Goal: Task Accomplishment & Management: Manage account settings

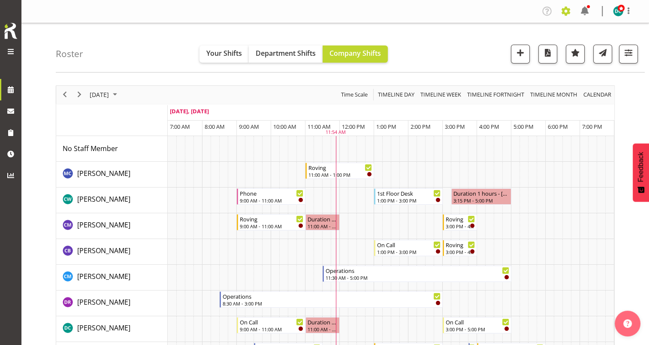
click at [568, 10] on span at bounding box center [566, 11] width 14 height 14
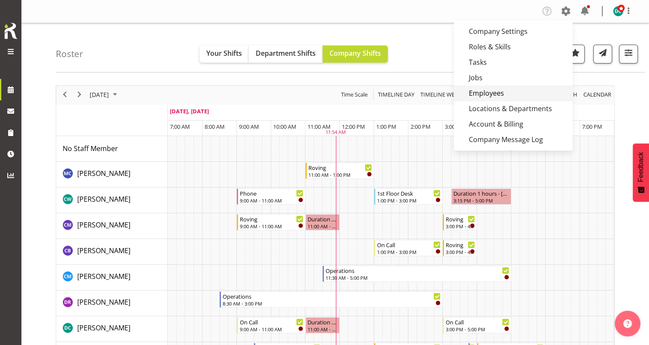
click at [498, 92] on link "Employees" at bounding box center [513, 92] width 119 height 15
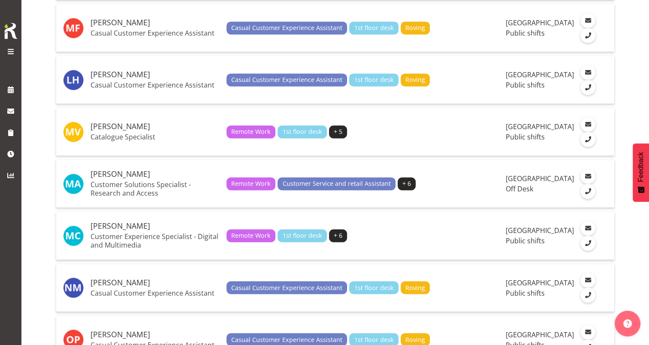
scroll to position [1415, 0]
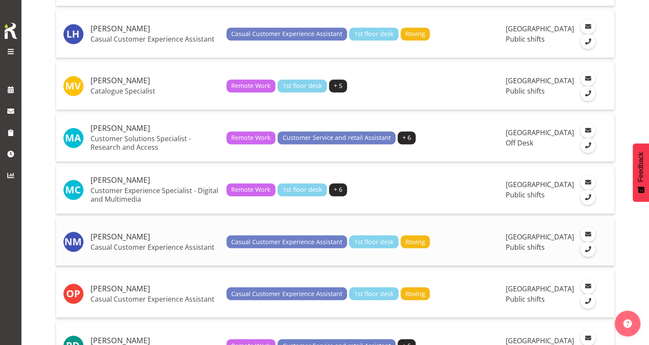
click at [114, 259] on td "Nichole Mauleon Casual Customer Experience Assistant" at bounding box center [155, 242] width 136 height 48
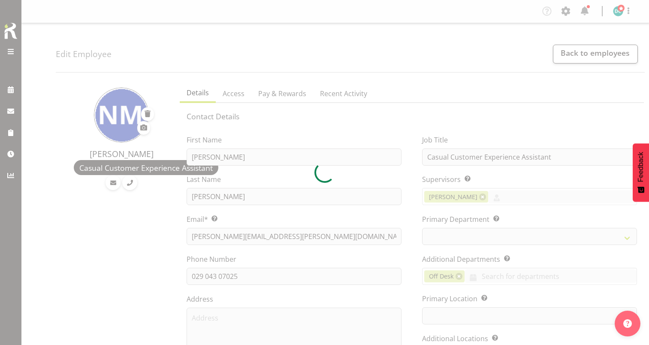
select select "TimelineDay"
select select
select select "921"
select select "1276"
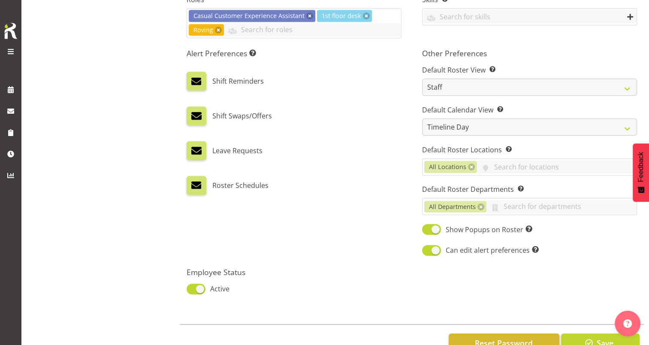
scroll to position [451, 0]
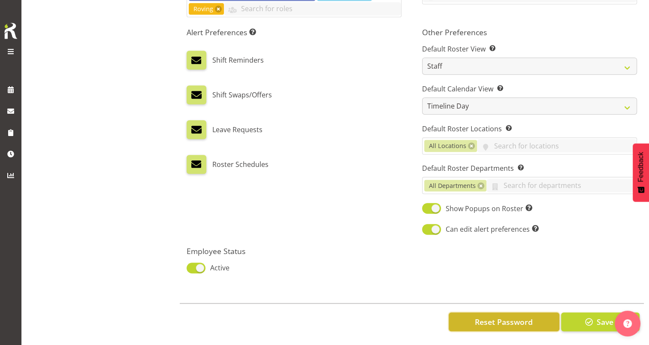
click at [513, 316] on span "Reset Password" at bounding box center [504, 321] width 58 height 11
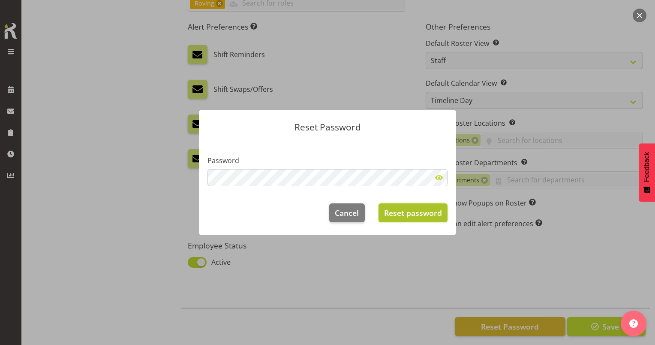
click at [397, 218] on span "Reset password" at bounding box center [413, 212] width 58 height 11
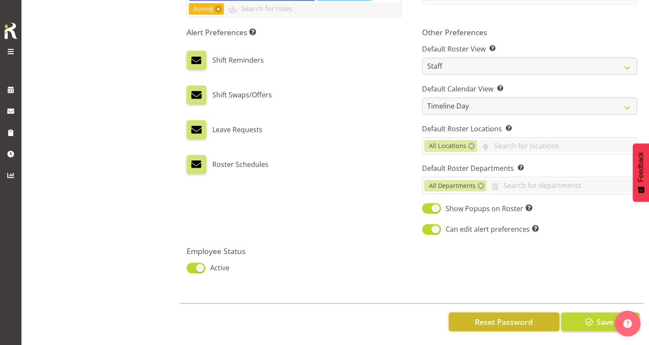
click at [507, 316] on span "Reset Password" at bounding box center [504, 321] width 58 height 11
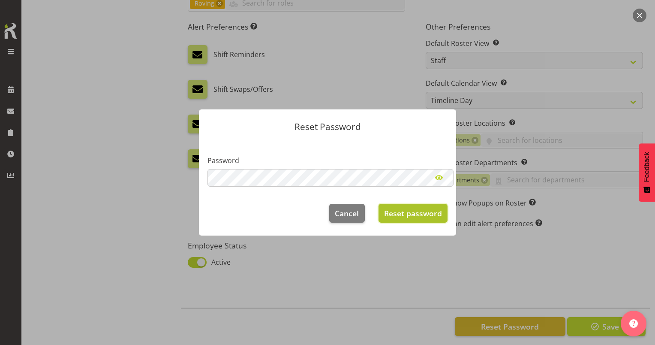
click at [403, 208] on span "Reset password" at bounding box center [413, 213] width 58 height 11
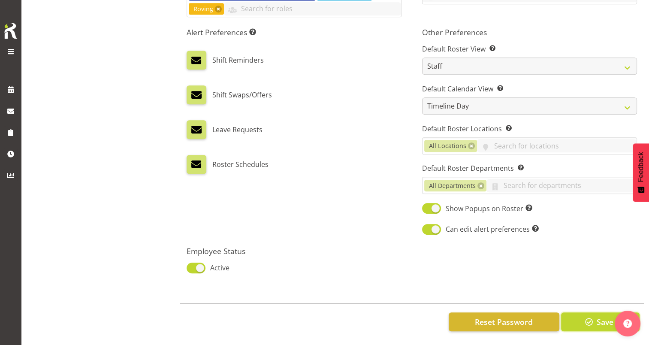
click at [588, 316] on span "button" at bounding box center [588, 321] width 11 height 11
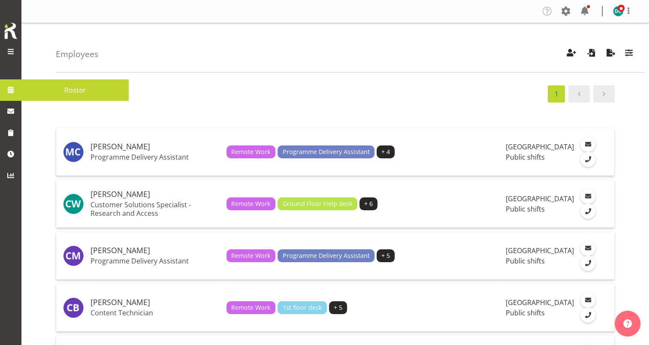
click at [12, 89] on span at bounding box center [10, 89] width 13 height 13
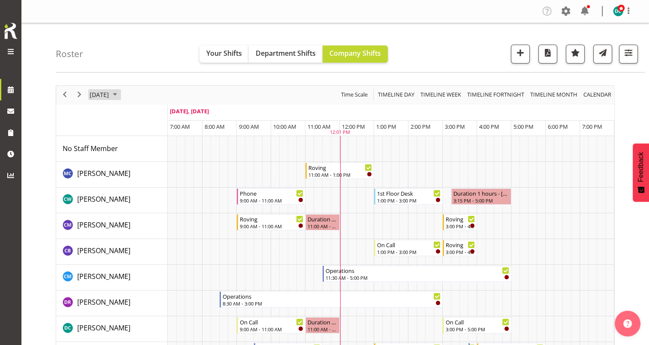
click at [104, 97] on span "[DATE]" at bounding box center [99, 94] width 21 height 11
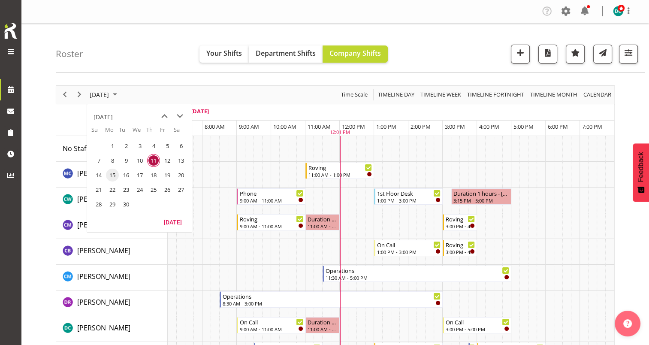
click at [114, 170] on span "15" at bounding box center [112, 175] width 13 height 13
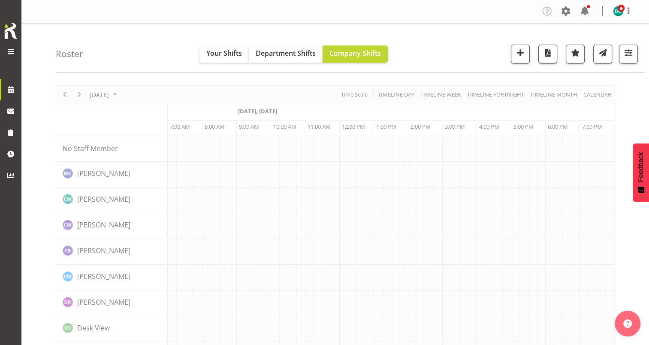
scroll to position [0, 68]
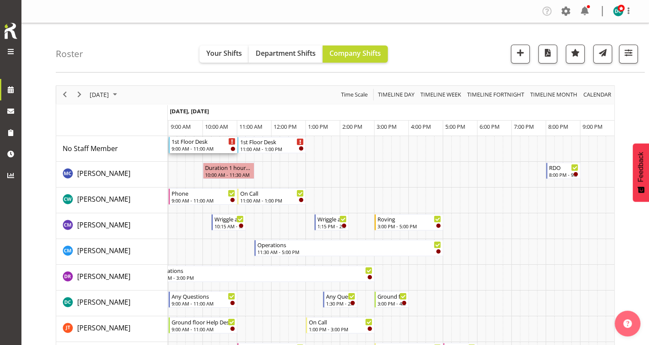
click at [190, 147] on div "9:00 AM - 11:00 AM" at bounding box center [204, 148] width 64 height 7
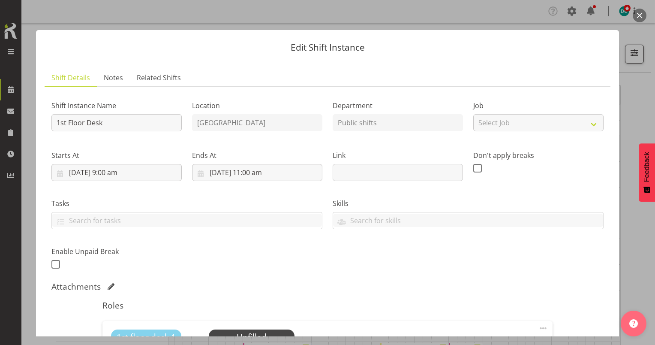
click at [639, 14] on button "button" at bounding box center [640, 16] width 14 height 14
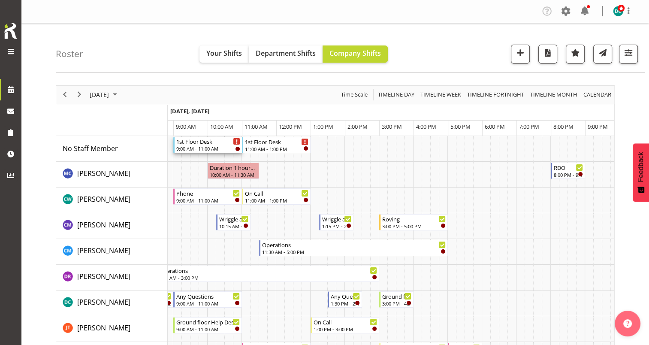
click at [204, 144] on div "1st Floor Desk" at bounding box center [208, 141] width 64 height 9
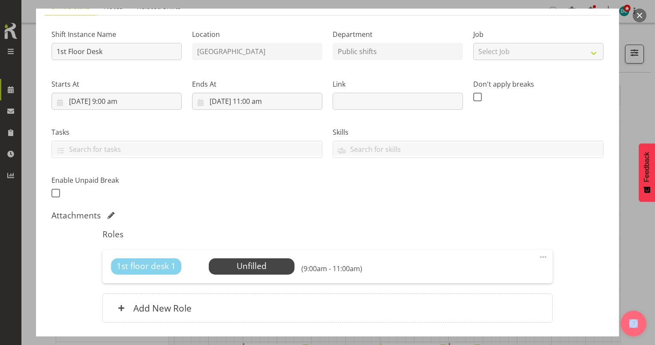
scroll to position [133, 0]
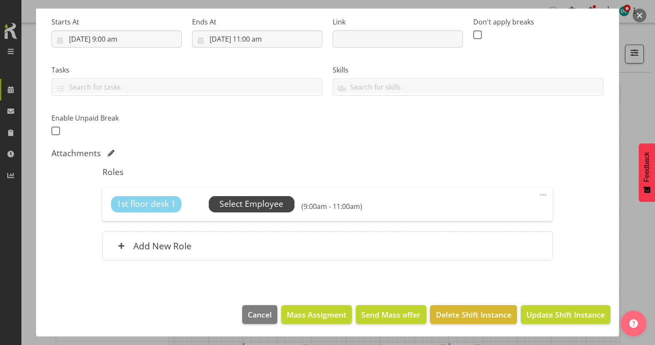
click at [242, 206] on span "Select Employee" at bounding box center [252, 204] width 64 height 12
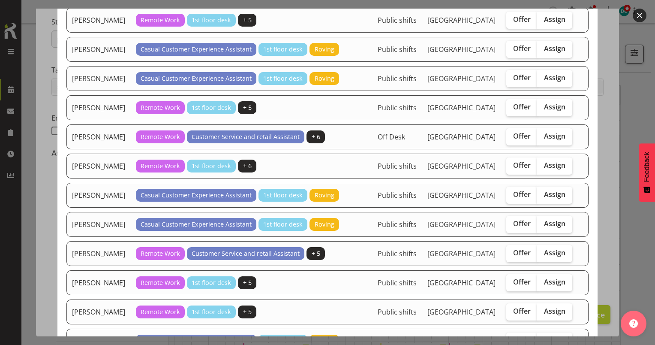
scroll to position [557, 0]
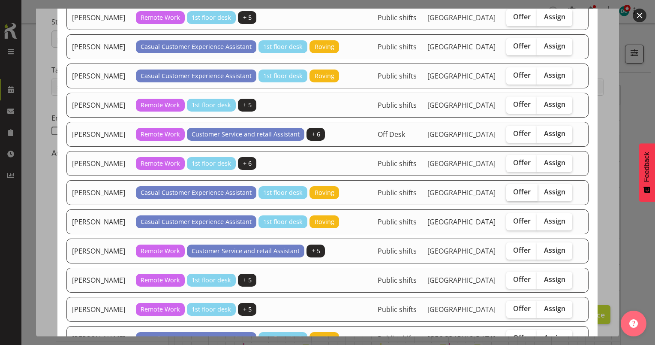
click at [514, 196] on span "Offer" at bounding box center [522, 191] width 18 height 9
click at [512, 195] on input "Offer" at bounding box center [509, 192] width 6 height 6
checkbox input "true"
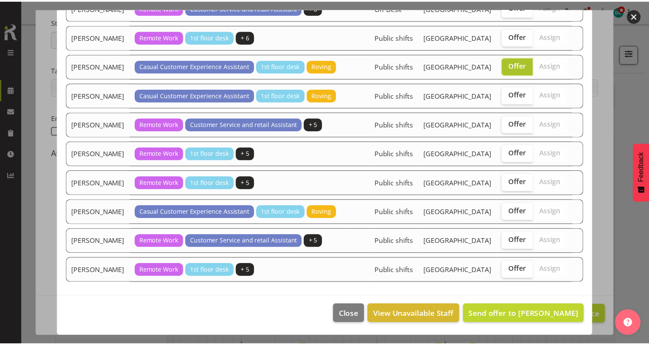
scroll to position [776, 0]
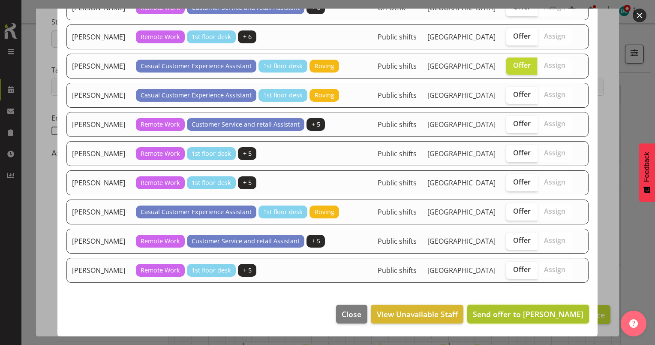
click at [497, 313] on span "Send offer to [PERSON_NAME]" at bounding box center [528, 314] width 111 height 10
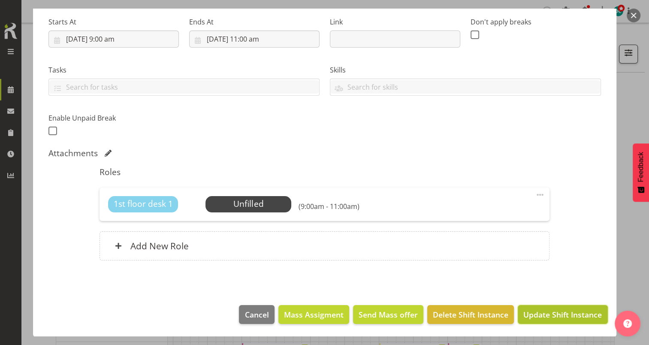
click at [549, 316] on span "Update Shift Instance" at bounding box center [562, 314] width 78 height 11
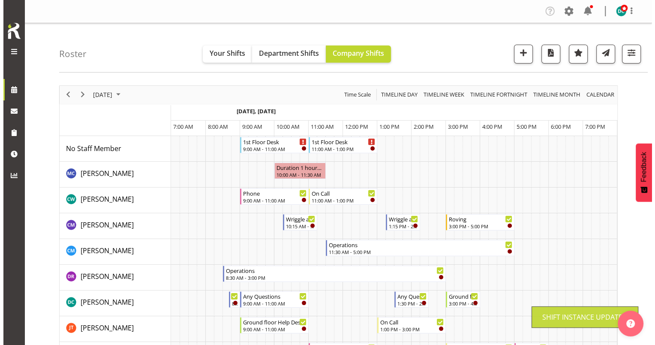
scroll to position [0, 63]
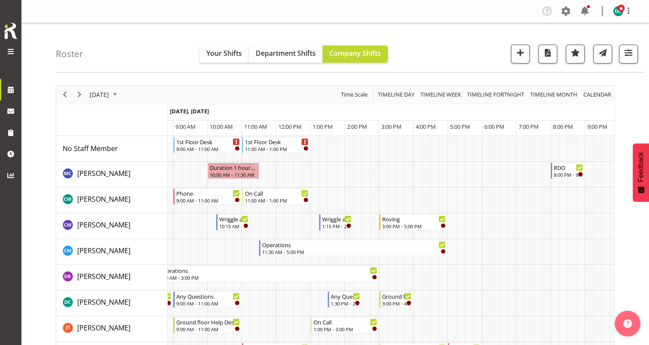
click at [132, 51] on div "Roster Your Shifts Department Shifts Company Shifts All Locations Clear Bluff L…" at bounding box center [350, 47] width 589 height 49
click at [273, 144] on div "1st Floor Desk" at bounding box center [277, 141] width 64 height 9
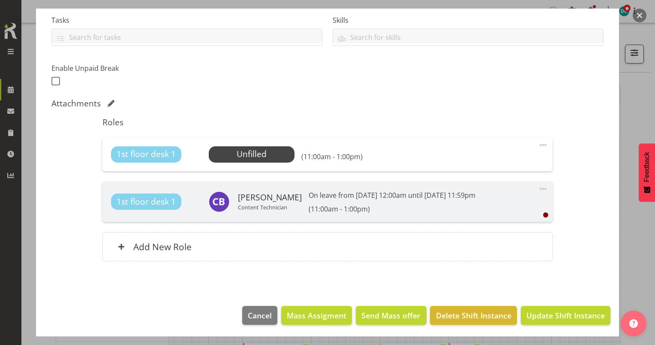
scroll to position [184, 0]
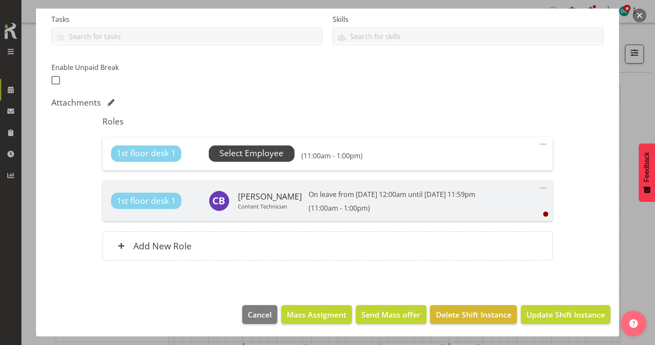
click at [252, 156] on span "Select Employee" at bounding box center [252, 153] width 64 height 12
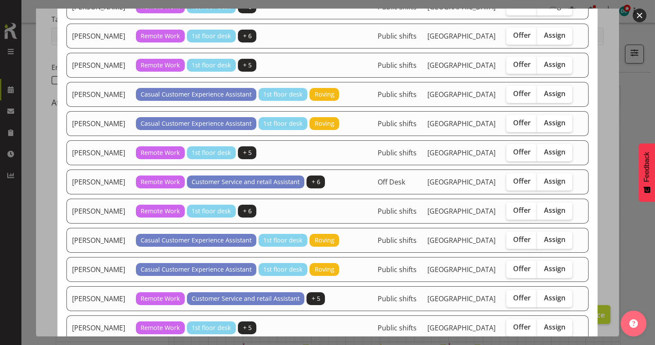
scroll to position [551, 0]
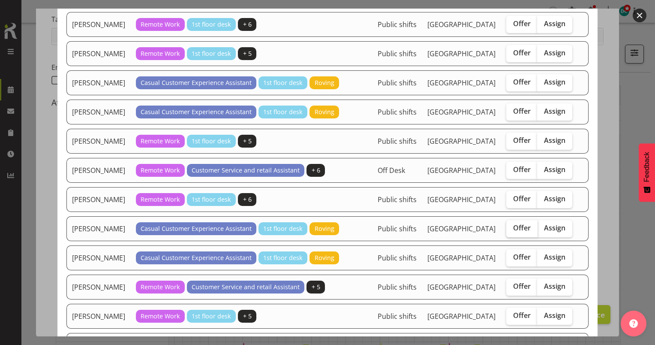
click at [520, 232] on span "Offer" at bounding box center [522, 227] width 18 height 9
click at [512, 231] on input "Offer" at bounding box center [509, 228] width 6 height 6
checkbox input "true"
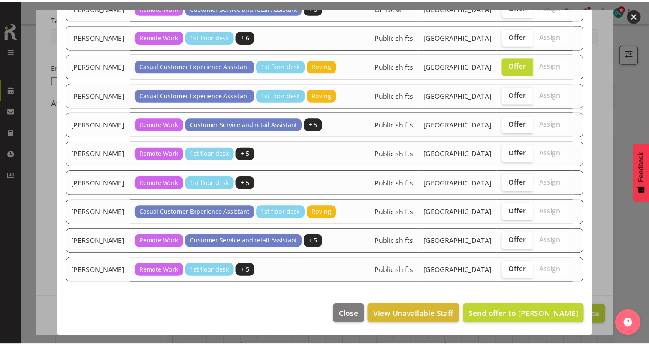
scroll to position [808, 0]
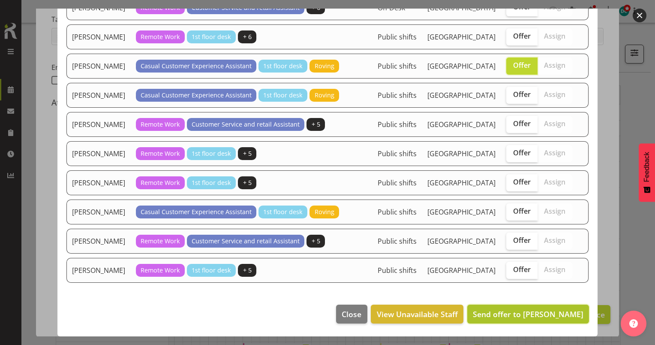
click at [496, 309] on span "Send offer to [PERSON_NAME]" at bounding box center [528, 314] width 111 height 10
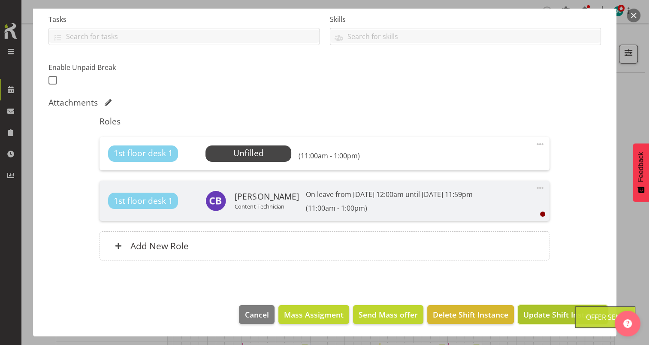
click at [540, 316] on span "Update Shift Instance" at bounding box center [562, 314] width 78 height 11
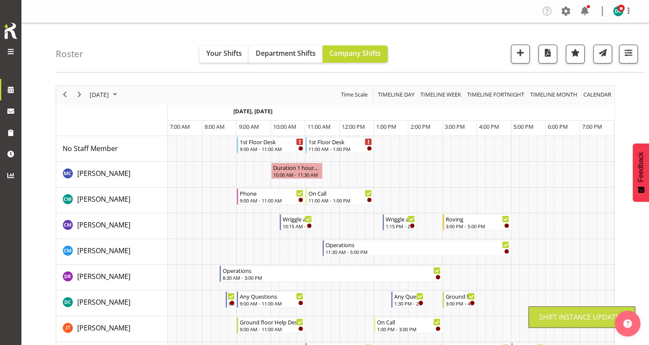
scroll to position [0, 63]
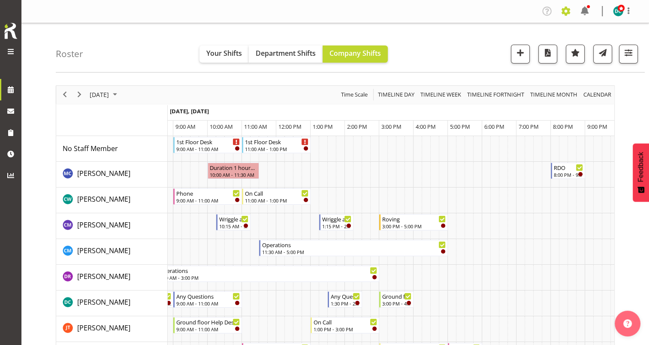
click at [568, 10] on span at bounding box center [566, 11] width 14 height 14
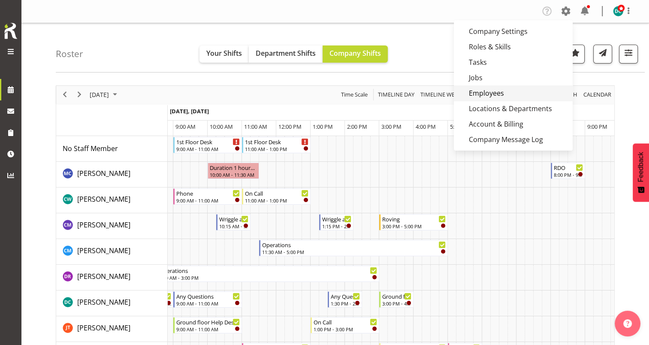
click at [483, 90] on link "Employees" at bounding box center [513, 92] width 119 height 15
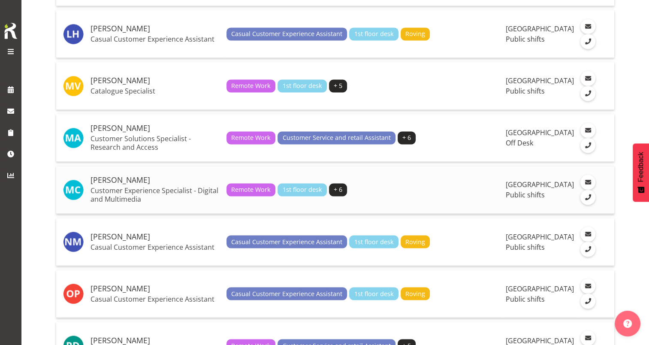
scroll to position [1415, 0]
click at [157, 241] on h5 "[PERSON_NAME]" at bounding box center [154, 236] width 129 height 9
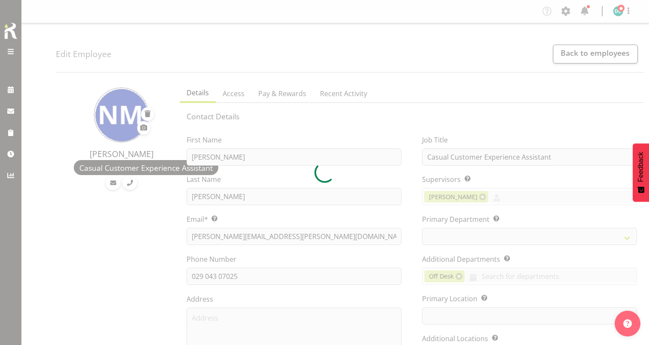
select select "TimelineDay"
select select
select select "921"
select select "1276"
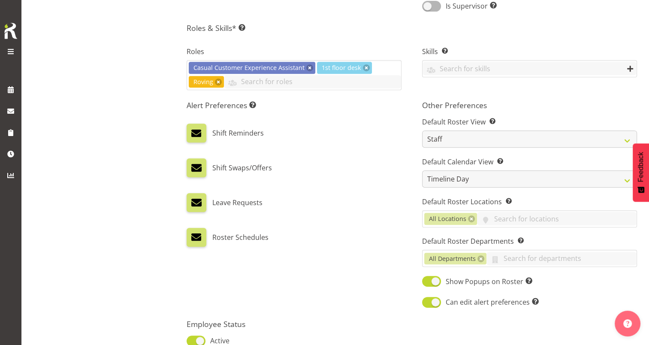
scroll to position [386, 0]
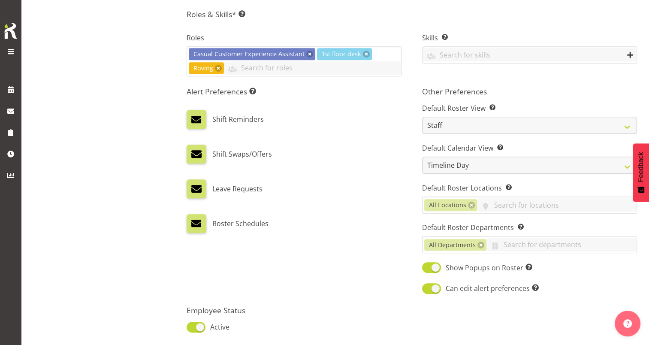
click at [226, 153] on label "Shift Swaps/Offers" at bounding box center [242, 153] width 60 height 19
click at [198, 152] on span at bounding box center [196, 153] width 11 height 11
click at [192, 152] on input "checkbox" at bounding box center [190, 154] width 6 height 6
click at [199, 152] on span at bounding box center [196, 153] width 11 height 11
click at [192, 152] on input "checkbox" at bounding box center [190, 154] width 6 height 6
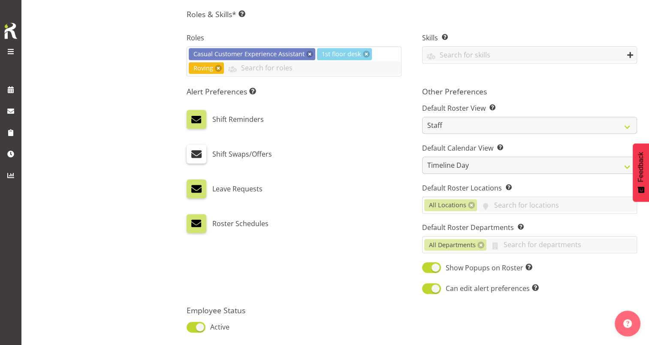
checkbox input "true"
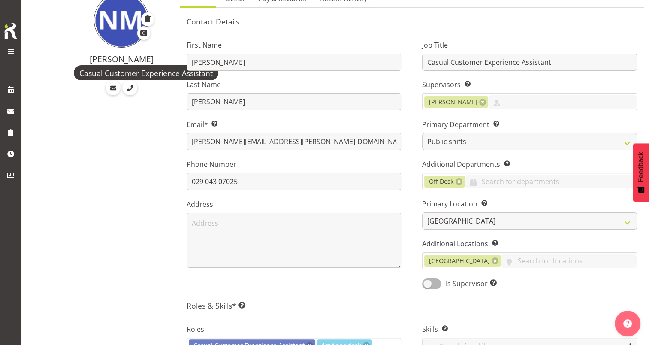
scroll to position [0, 0]
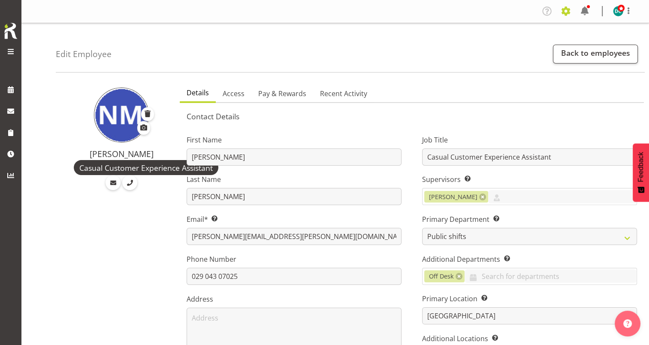
click at [566, 16] on span at bounding box center [566, 11] width 14 height 14
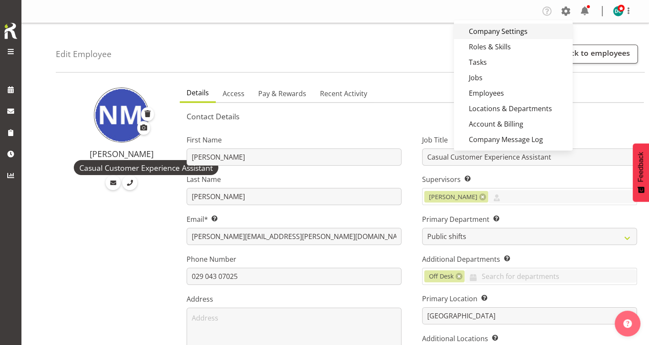
click at [508, 36] on link "Company Settings" at bounding box center [513, 31] width 119 height 15
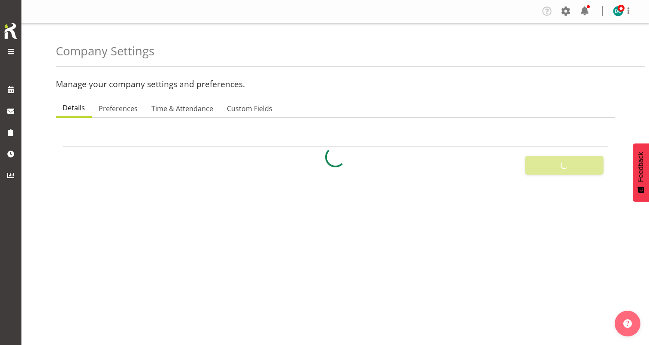
select select
select select "[DATE]"
type input "07:00"
type input "22:00"
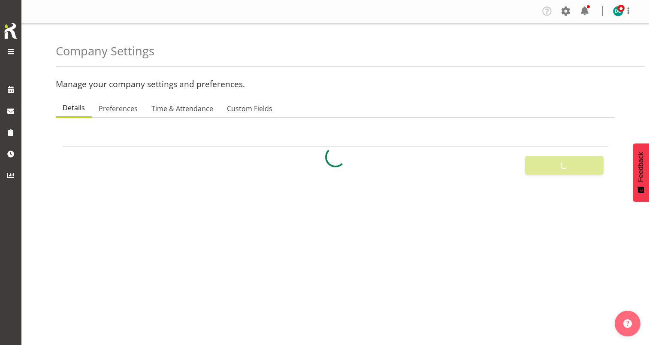
checkbox input "false"
checkbox input "true"
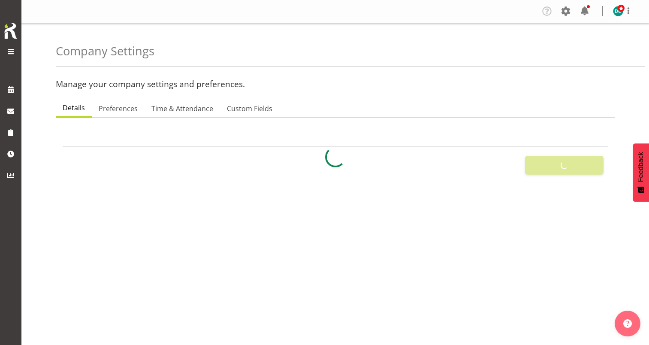
checkbox input "true"
checkbox input "false"
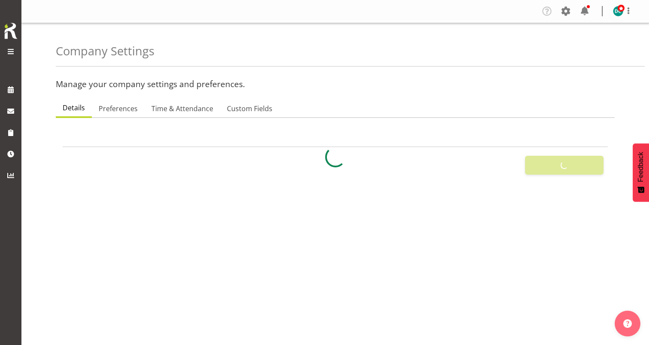
checkbox input "true"
checkbox input "false"
checkbox input "true"
type input "24"
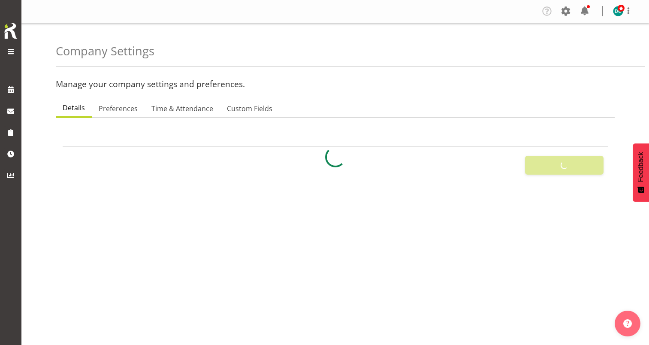
type input "0"
type input "24"
type input "12"
checkbox input "false"
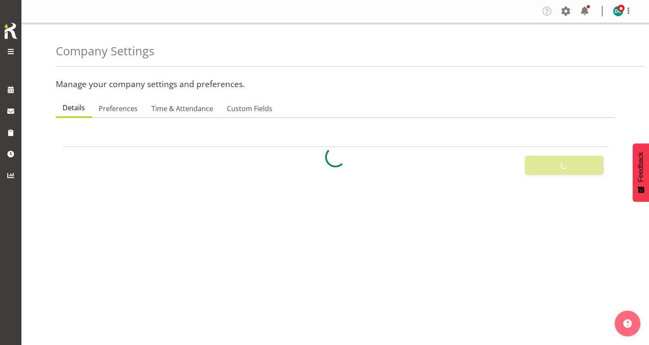
checkbox input "false"
checkbox input "true"
select select "1_day_before"
type input "60"
checkbox input "true"
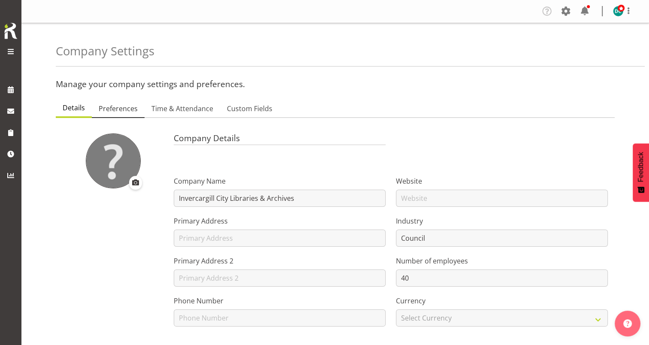
click at [117, 111] on span "Preferences" at bounding box center [118, 108] width 39 height 10
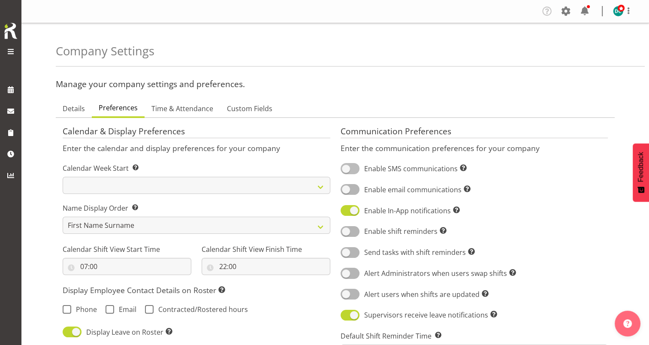
click at [351, 167] on span at bounding box center [349, 168] width 19 height 11
click at [346, 167] on input "Enable SMS communications Turn on or off SMS communications for your entire com…" at bounding box center [343, 169] width 6 height 6
checkbox input "true"
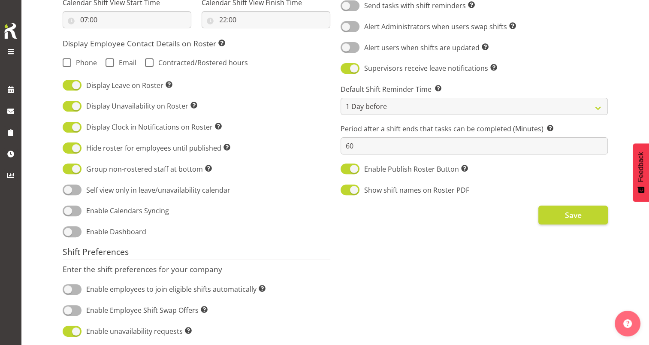
scroll to position [257, 0]
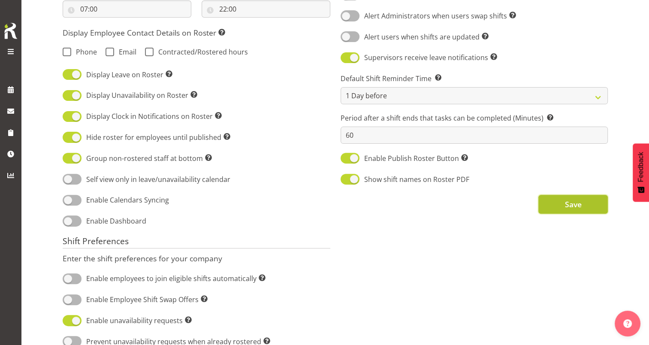
click at [551, 207] on button "Save" at bounding box center [572, 204] width 69 height 19
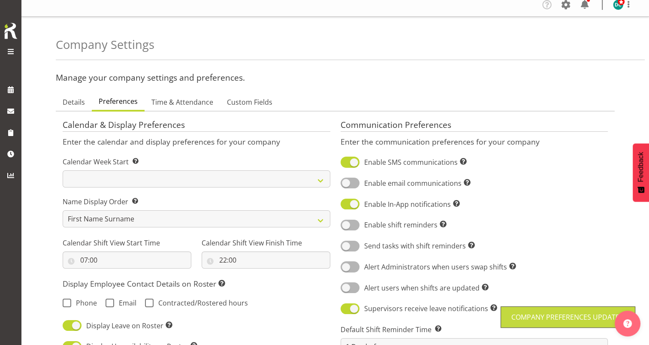
scroll to position [0, 0]
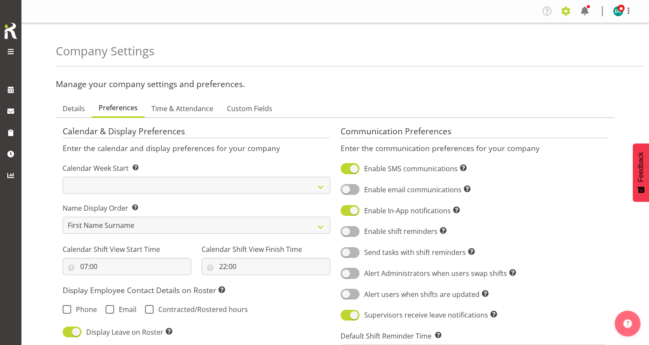
click at [566, 12] on span at bounding box center [566, 11] width 14 height 14
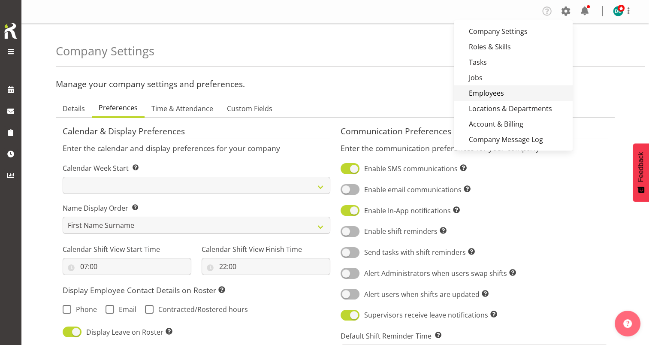
click at [477, 95] on link "Employees" at bounding box center [513, 92] width 119 height 15
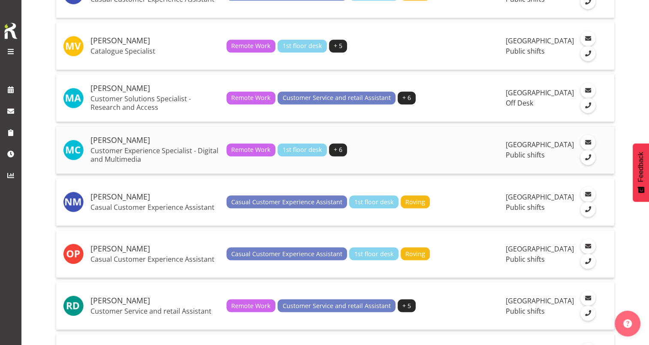
scroll to position [1501, 0]
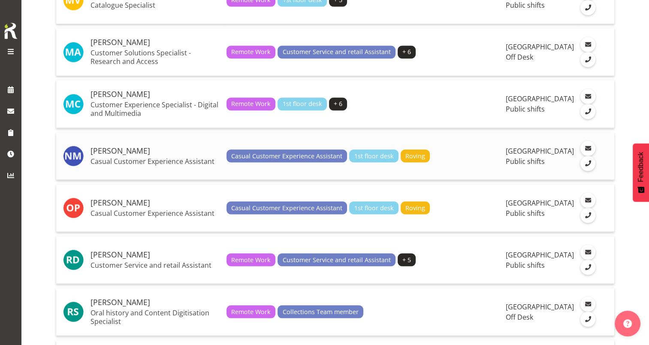
click at [141, 165] on p "Casual Customer Experience Assistant" at bounding box center [154, 161] width 129 height 9
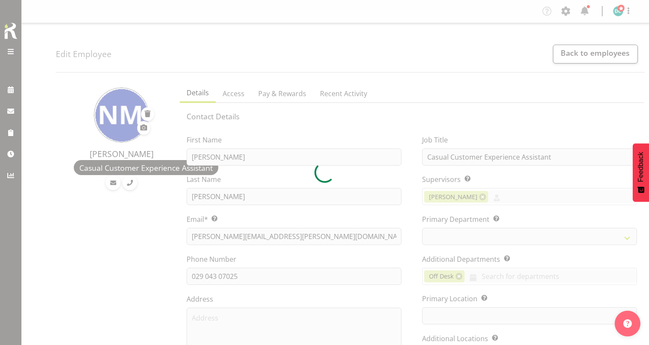
select select "TimelineDay"
select select
select select "921"
select select "1276"
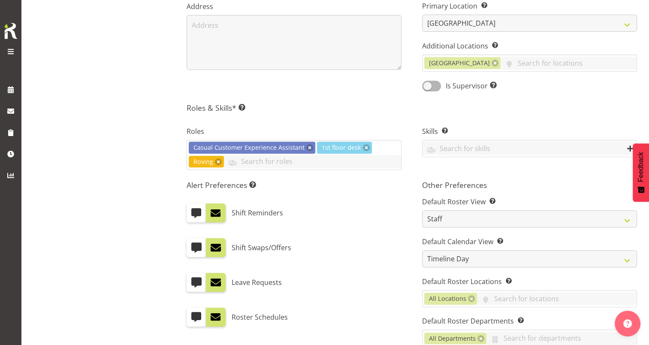
scroll to position [343, 0]
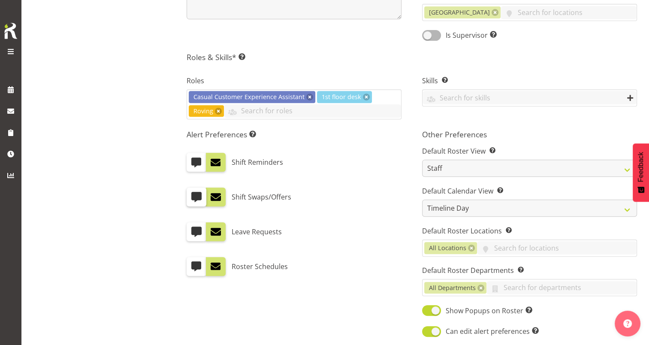
click at [197, 194] on span at bounding box center [196, 196] width 11 height 11
click at [192, 194] on input "checkbox" at bounding box center [190, 197] width 6 height 6
checkbox input "true"
click at [213, 198] on span at bounding box center [215, 196] width 11 height 11
click at [211, 198] on input "checkbox" at bounding box center [209, 197] width 6 height 6
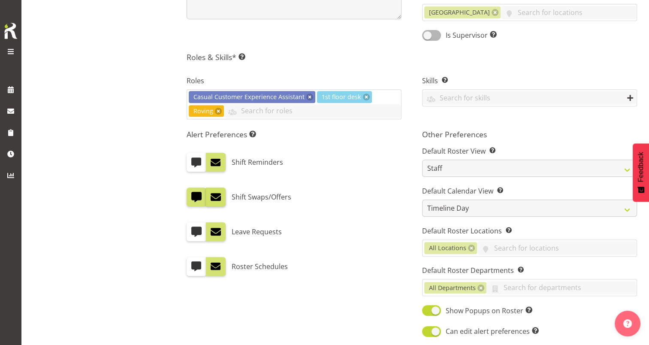
checkbox input "false"
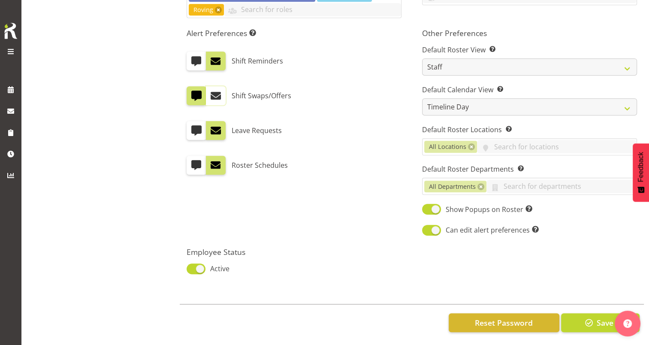
scroll to position [451, 0]
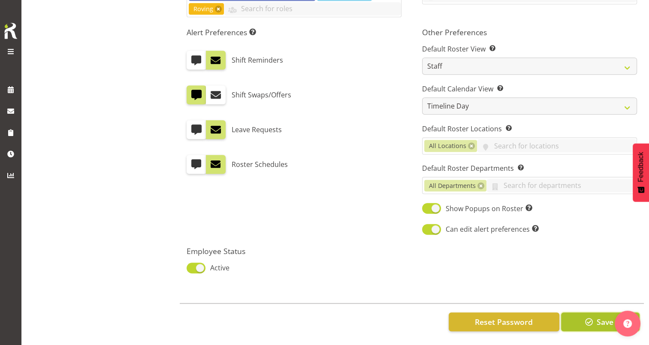
click at [590, 321] on button "Save" at bounding box center [600, 321] width 78 height 19
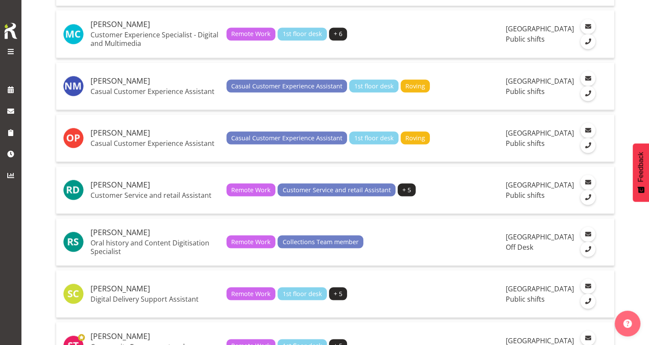
scroll to position [1526, 0]
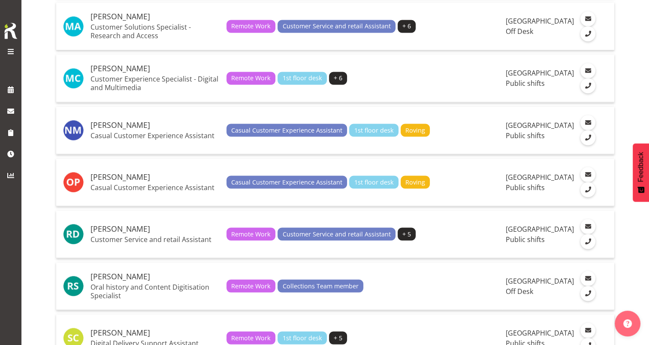
click at [14, 48] on span at bounding box center [11, 51] width 10 height 10
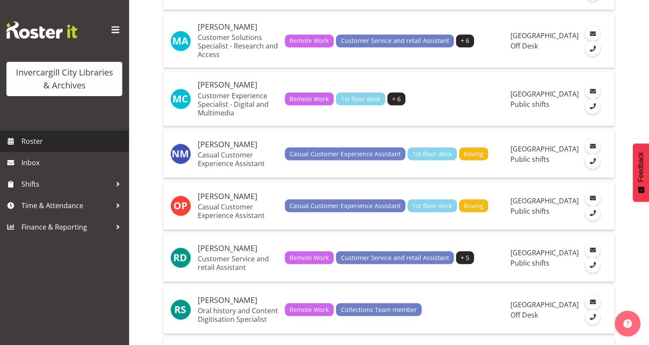
click at [34, 141] on span "Roster" at bounding box center [72, 141] width 103 height 13
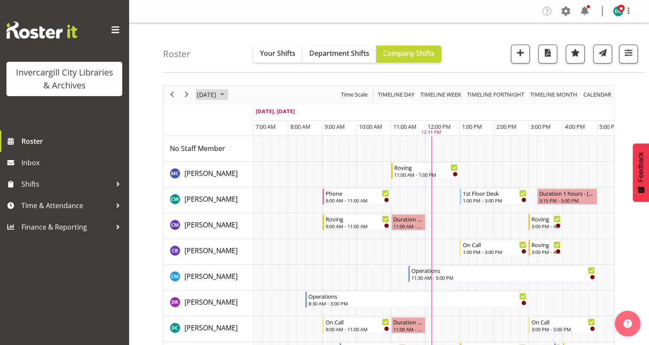
click at [208, 96] on span "[DATE]" at bounding box center [206, 94] width 21 height 11
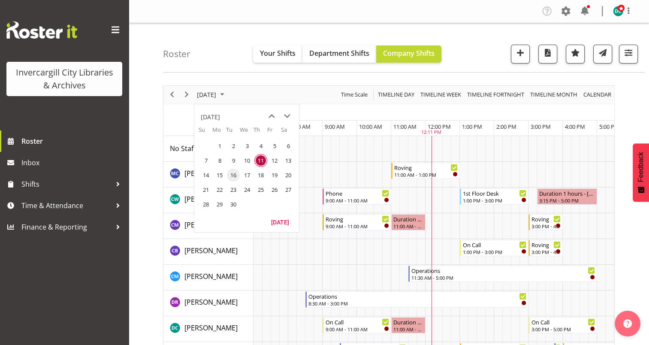
click at [231, 172] on span "16" at bounding box center [233, 175] width 13 height 13
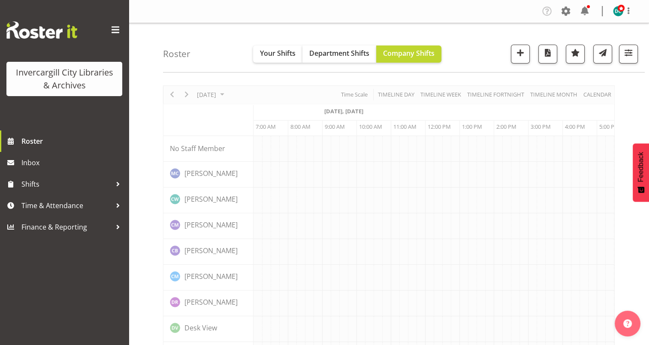
scroll to position [0, 69]
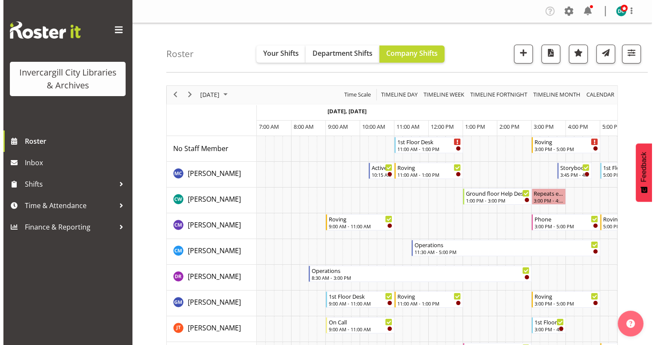
scroll to position [0, 69]
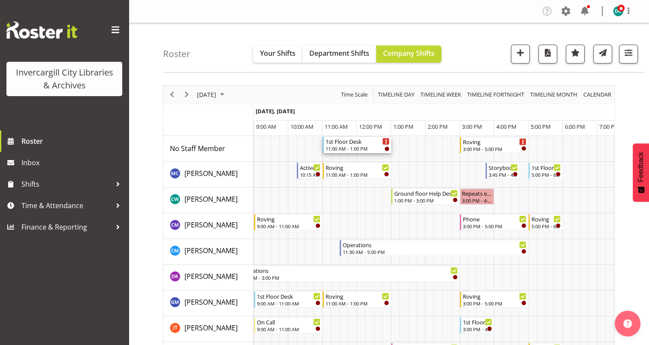
click at [365, 147] on div "11:00 AM - 1:00 PM" at bounding box center [357, 148] width 64 height 7
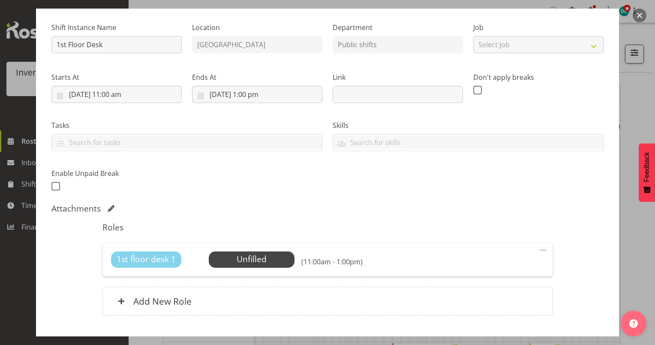
scroll to position [86, 0]
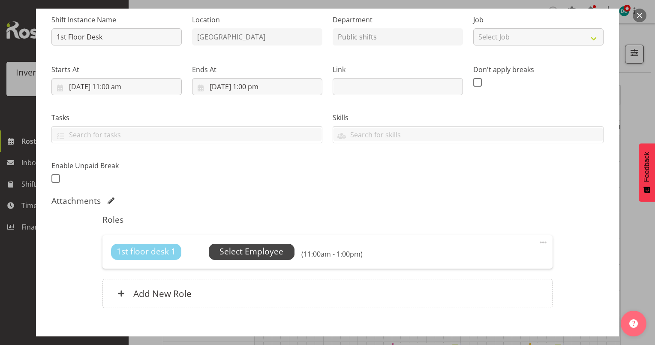
click at [251, 251] on span "Select Employee" at bounding box center [252, 251] width 64 height 12
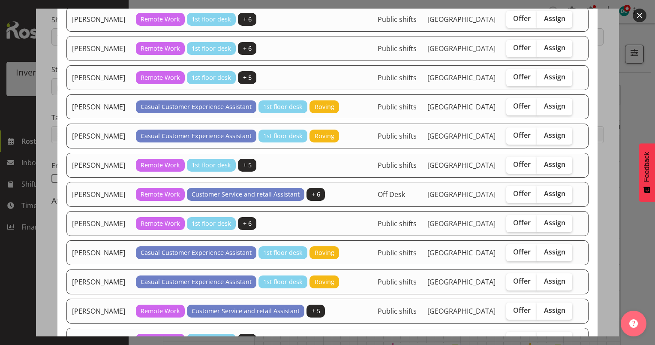
scroll to position [600, 0]
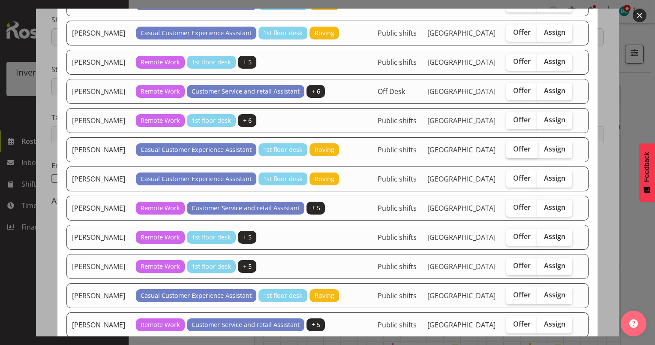
click at [524, 153] on span "Offer" at bounding box center [522, 148] width 18 height 9
click at [512, 152] on input "Offer" at bounding box center [509, 149] width 6 height 6
checkbox input "true"
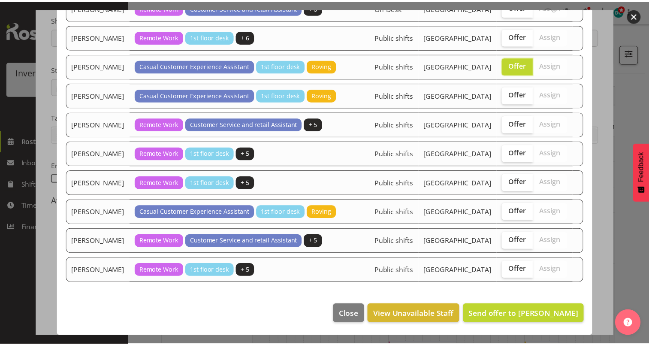
scroll to position [776, 0]
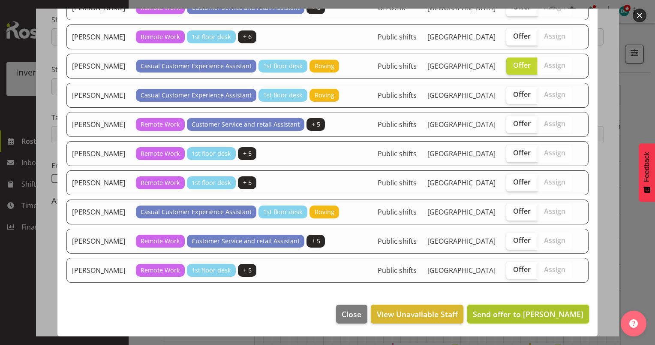
click at [495, 314] on span "Send offer to [PERSON_NAME]" at bounding box center [528, 314] width 111 height 10
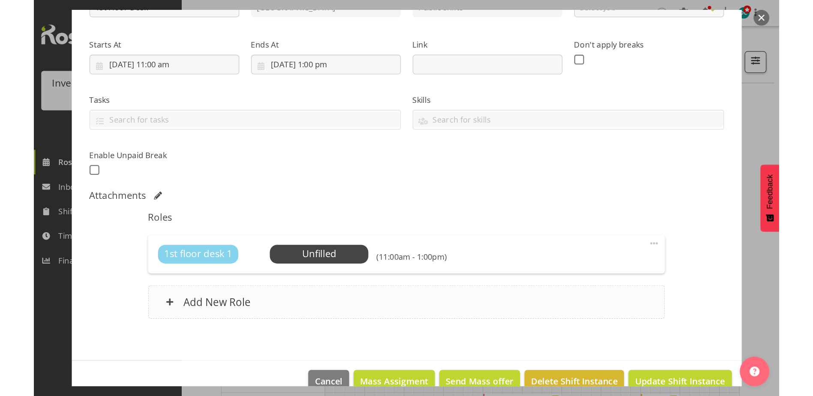
scroll to position [133, 0]
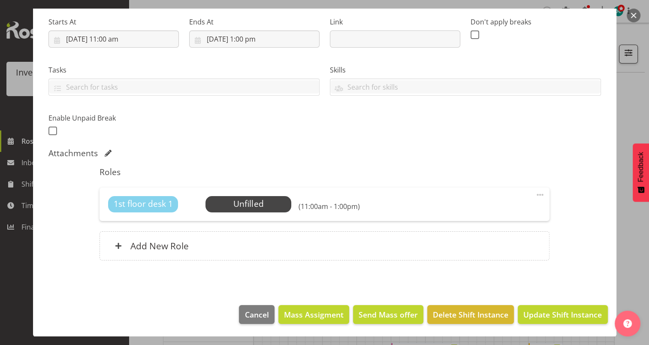
drag, startPoint x: 460, startPoint y: 300, endPoint x: 455, endPoint y: 297, distance: 5.5
drag, startPoint x: 455, startPoint y: 297, endPoint x: 463, endPoint y: 305, distance: 11.3
click at [463, 305] on button "Delete Shift Instance" at bounding box center [470, 314] width 87 height 19
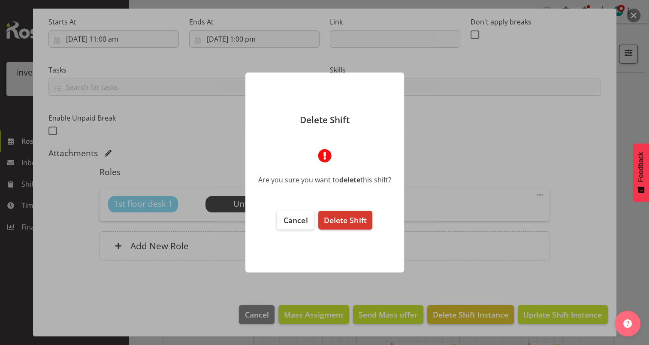
click at [463, 305] on div at bounding box center [324, 172] width 649 height 345
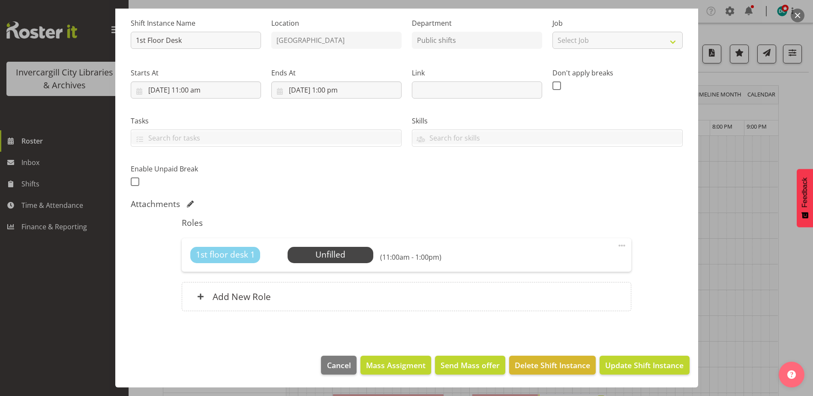
scroll to position [82, 0]
drag, startPoint x: 798, startPoint y: 12, endPoint x: 774, endPoint y: 21, distance: 25.1
click at [648, 13] on button "button" at bounding box center [798, 16] width 14 height 14
